Goal: Submit feedback/report problem: Provide input to the site owners about the experience or issues

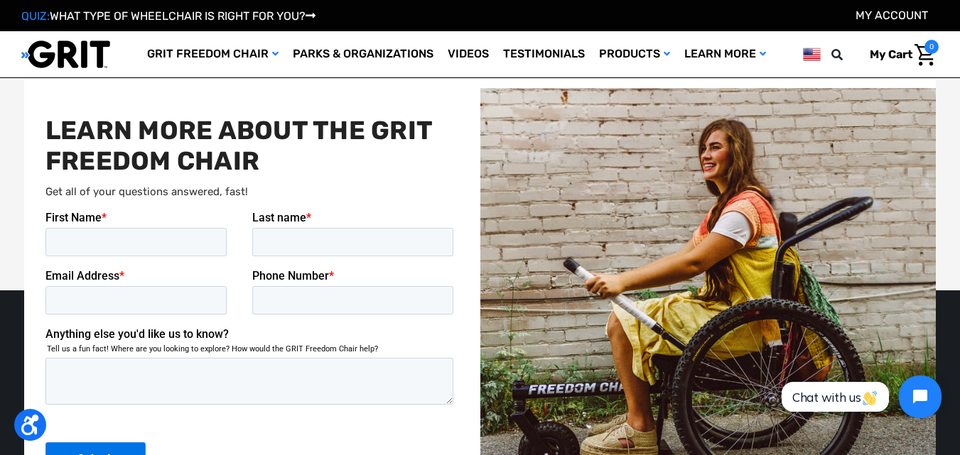
scroll to position [2956, 0]
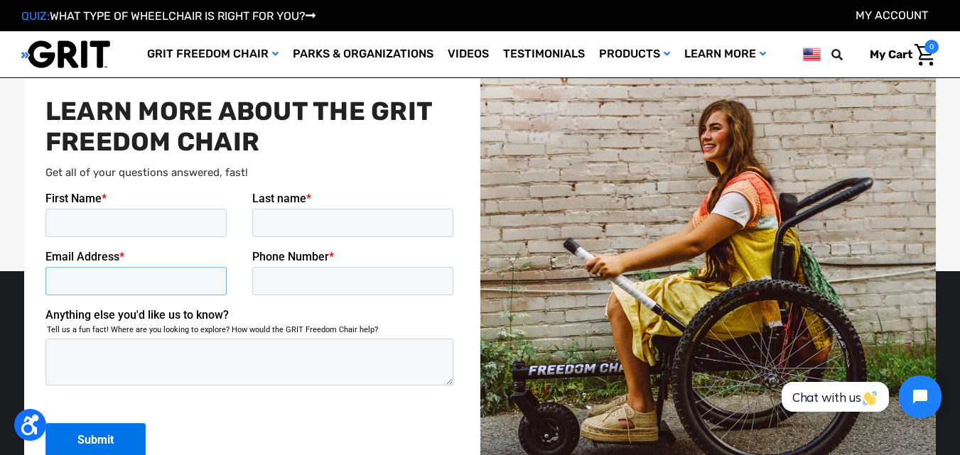
click at [120, 272] on input "Email Address *" at bounding box center [135, 281] width 181 height 28
type input "[PERSON_NAME][EMAIL_ADDRESS][DOMAIN_NAME]"
type input "[PERSON_NAME]"
type input "Caesar"
type input "4092310023"
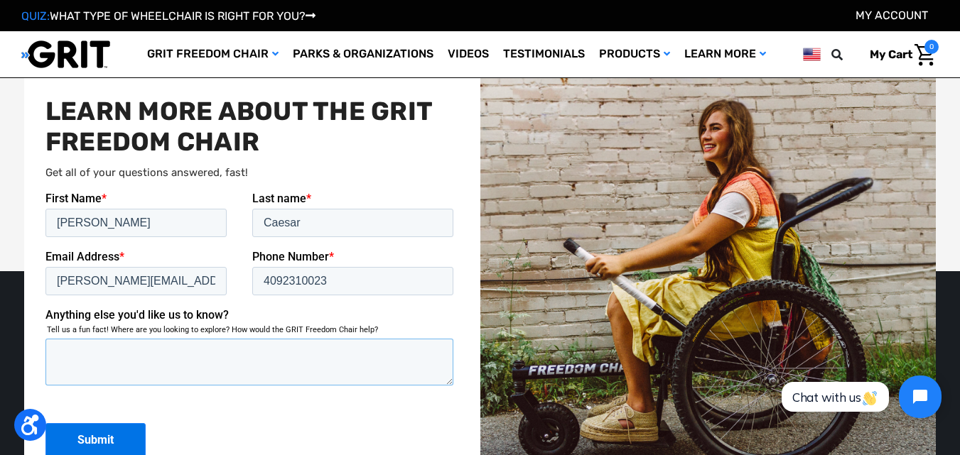
click at [173, 352] on textarea "Anything else you'd like us to know?" at bounding box center [249, 362] width 408 height 47
paste textarea "Hello, I hope this message finds you well. My name is McKinnon Caesar, Purchasi…"
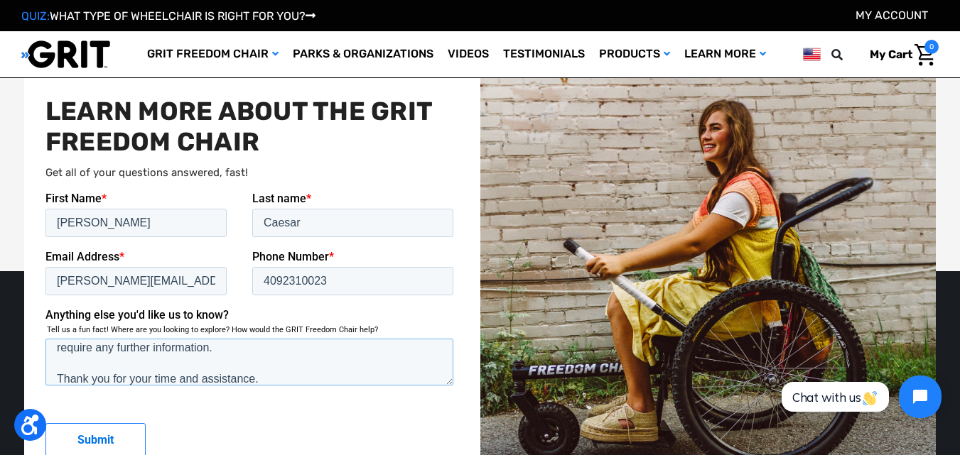
type textarea "Hello, I hope this message finds you well. My name is McKinnon Caesar, Purchasi…"
click at [92, 430] on input "Submit" at bounding box center [95, 440] width 100 height 34
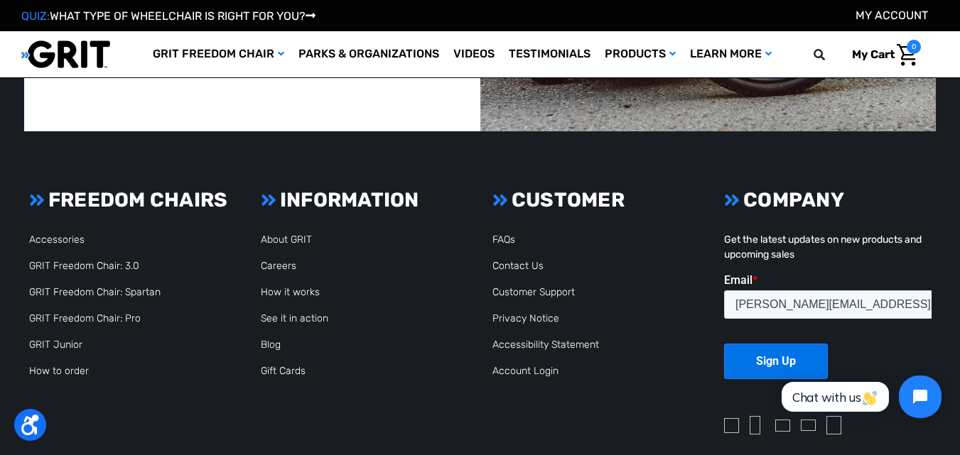
scroll to position [3076, 0]
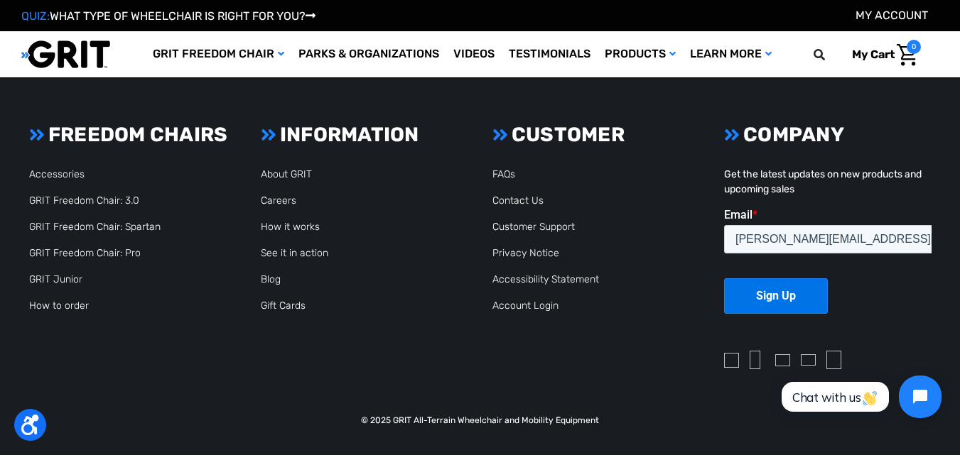
drag, startPoint x: 961, startPoint y: 280, endPoint x: 158, endPoint y: 2, distance: 849.3
click at [513, 200] on link "Contact Us" at bounding box center [517, 201] width 51 height 12
click at [516, 201] on link "Contact Us" at bounding box center [517, 201] width 51 height 12
click at [514, 200] on link "Contact Us" at bounding box center [517, 201] width 51 height 12
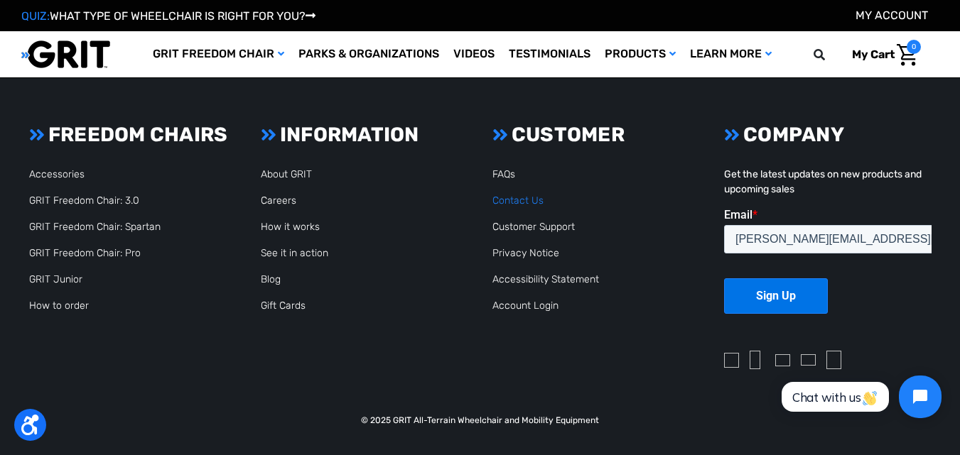
click at [516, 199] on link "Contact Us" at bounding box center [517, 201] width 51 height 12
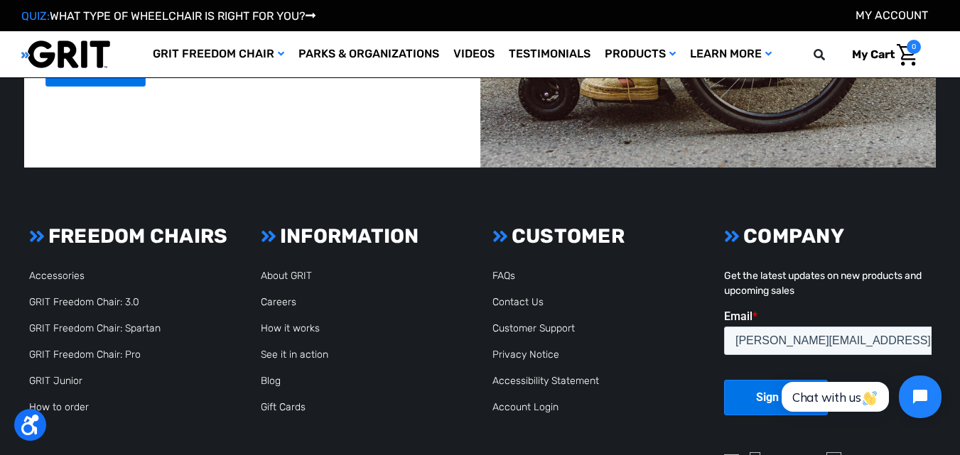
scroll to position [3007, 0]
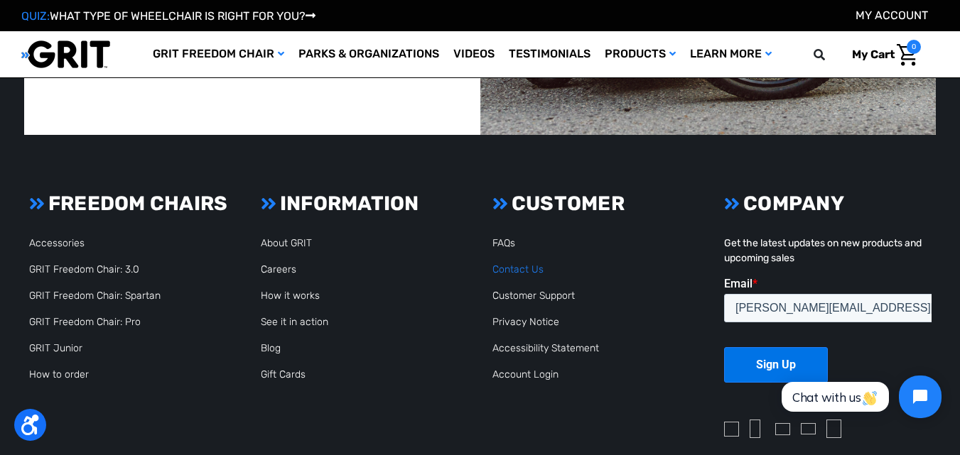
click at [521, 268] on link "Contact Us" at bounding box center [517, 270] width 51 height 12
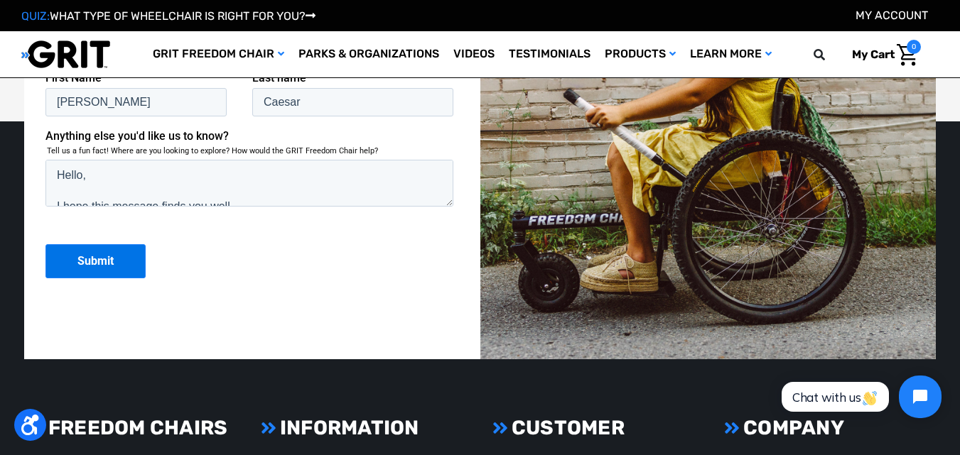
scroll to position [3260, 0]
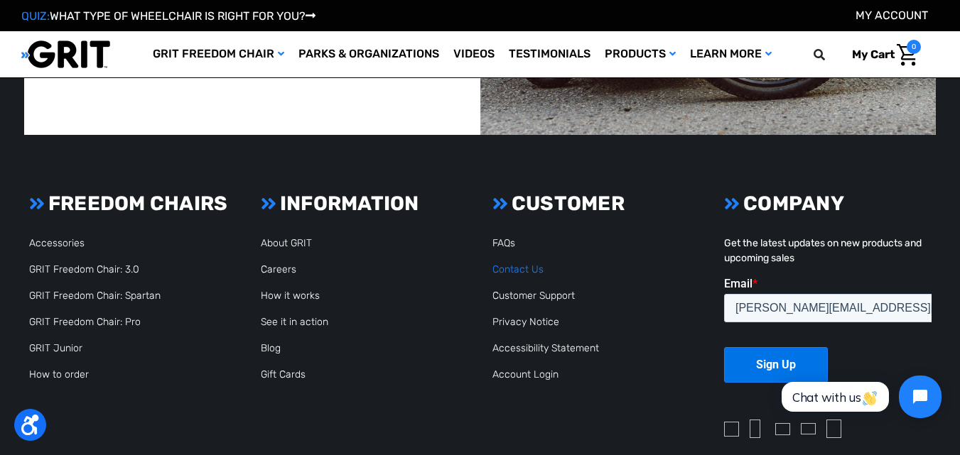
click at [521, 268] on link "Contact Us" at bounding box center [517, 270] width 51 height 12
click at [518, 270] on link "Contact Us" at bounding box center [517, 270] width 51 height 12
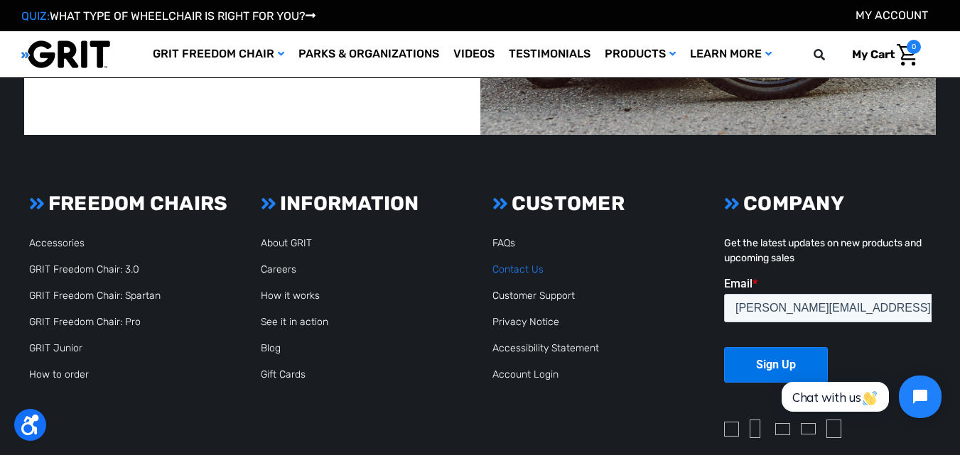
click at [518, 270] on link "Contact Us" at bounding box center [517, 270] width 51 height 12
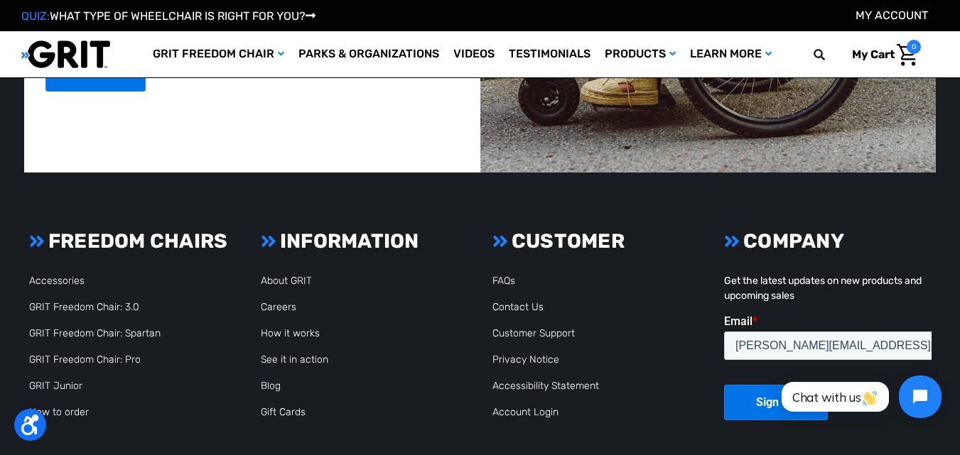
scroll to position [3322, 0]
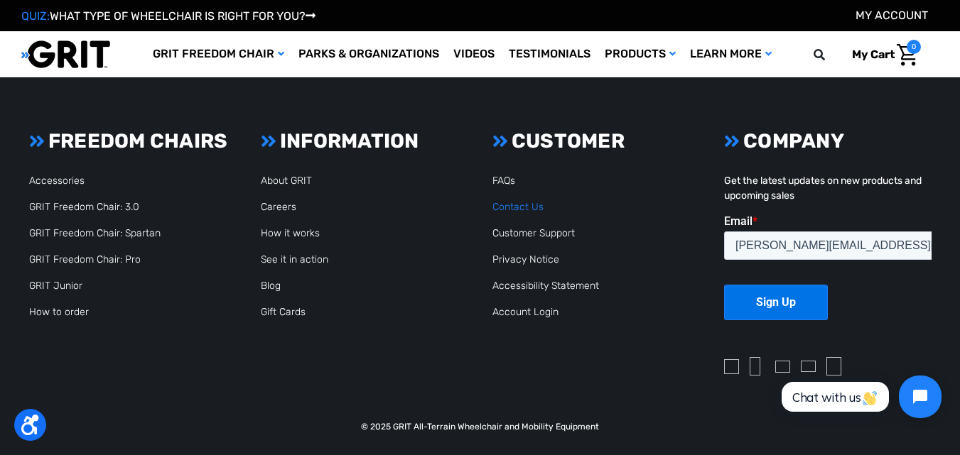
click at [514, 207] on link "Contact Us" at bounding box center [517, 207] width 51 height 12
click at [514, 208] on link "Contact Us" at bounding box center [517, 207] width 51 height 12
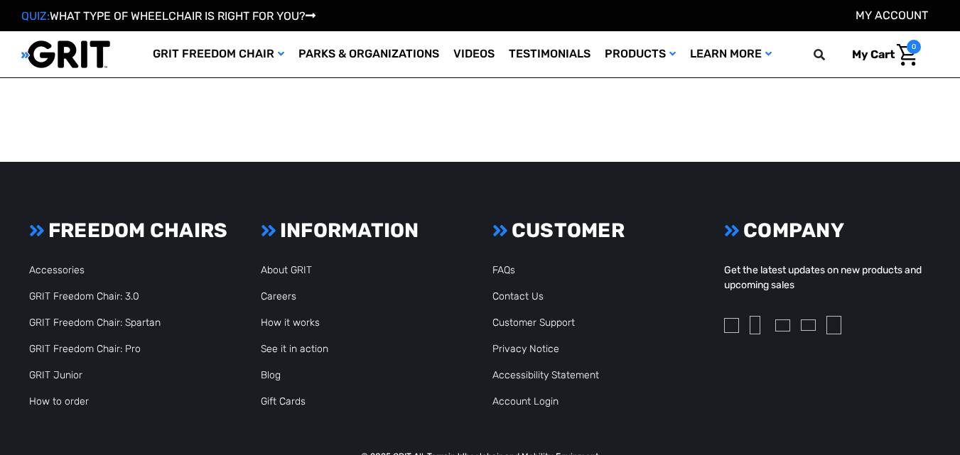
scroll to position [717, 0]
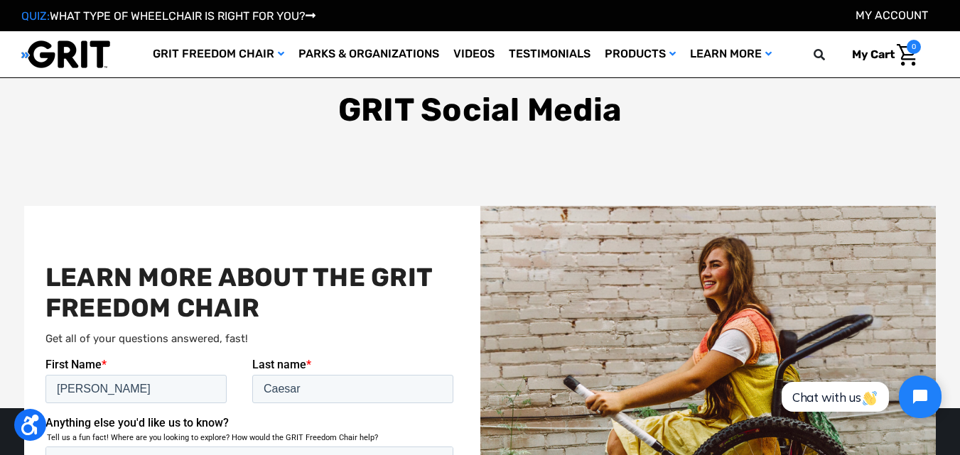
scroll to position [3076, 0]
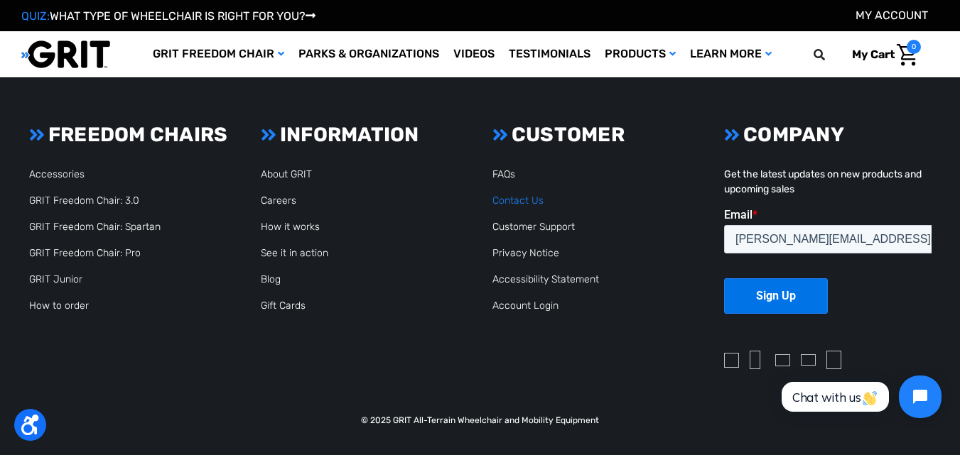
click at [525, 205] on link "Contact Us" at bounding box center [517, 201] width 51 height 12
